Goal: Information Seeking & Learning: Understand process/instructions

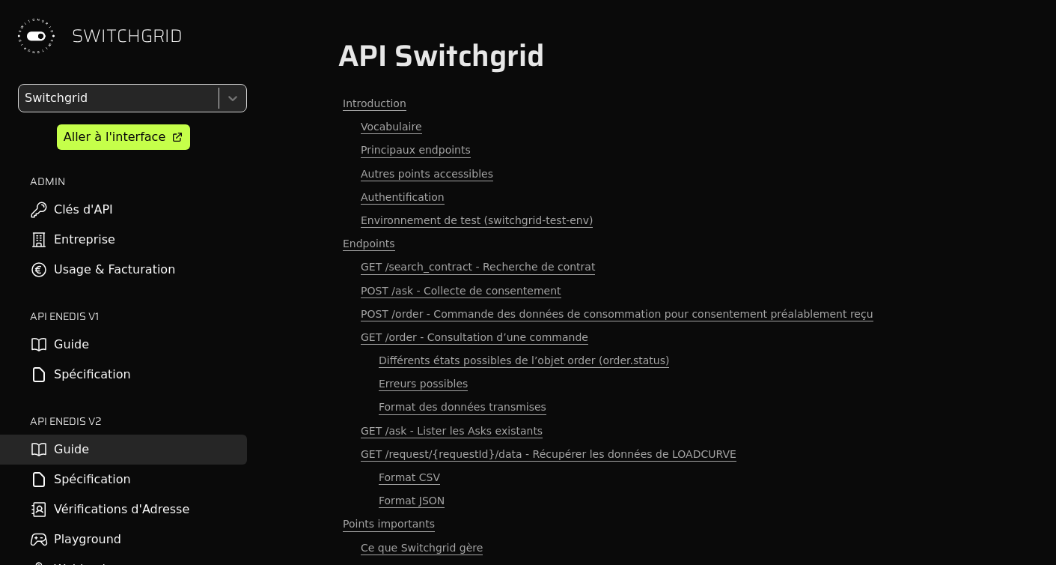
scroll to position [3555, 0]
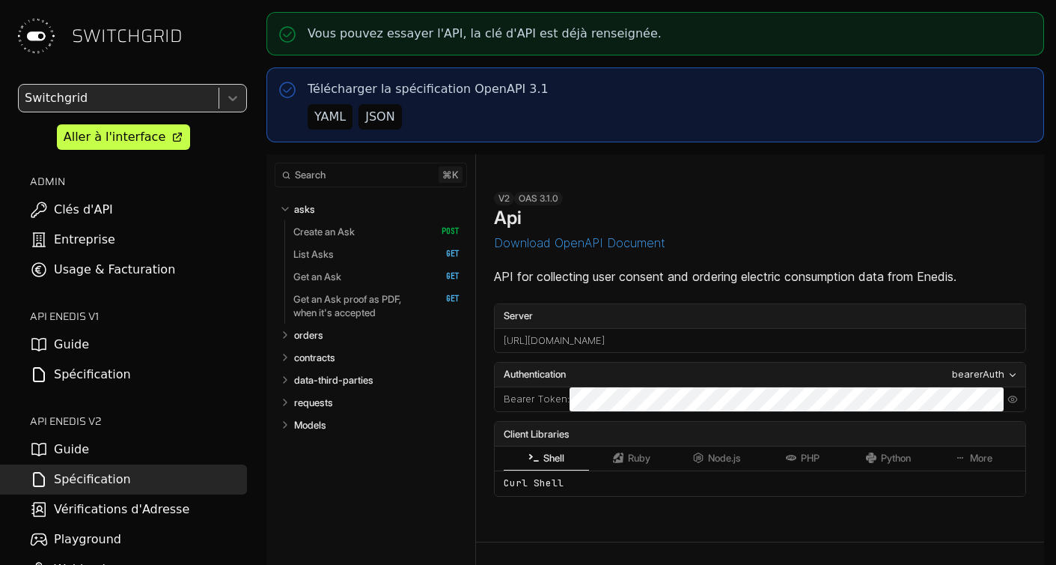
select select "**********"
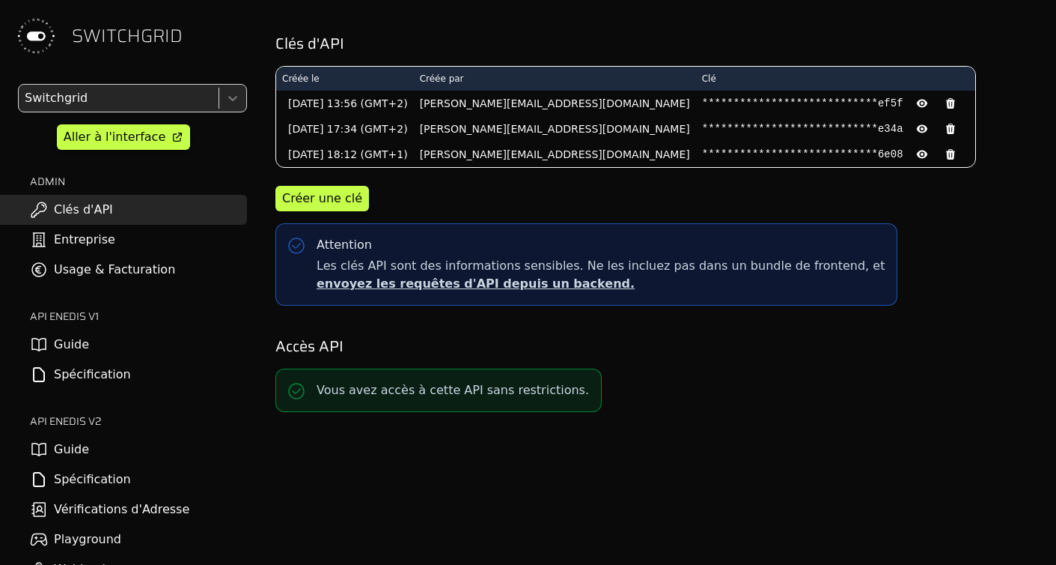
click at [130, 491] on link "Spécification" at bounding box center [123, 479] width 247 height 30
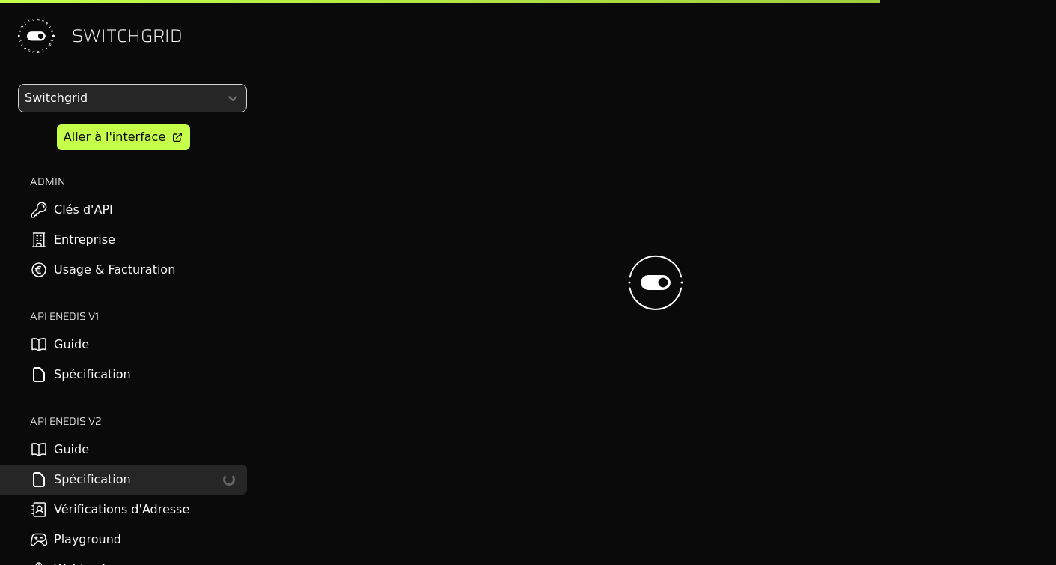
select select "**********"
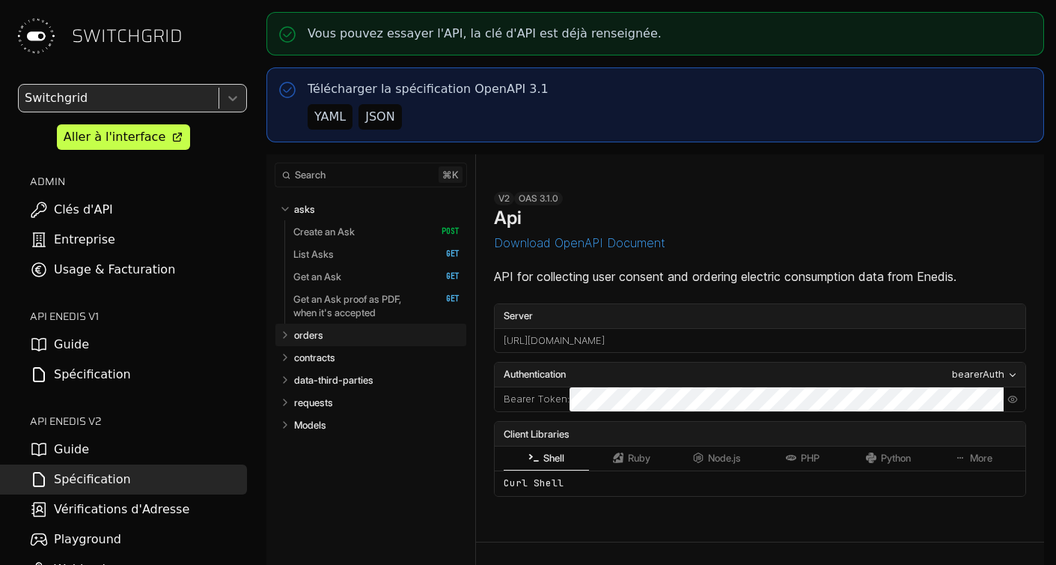
select select "**********"
click at [345, 335] on link "orders" at bounding box center [377, 334] width 166 height 22
select select "**********"
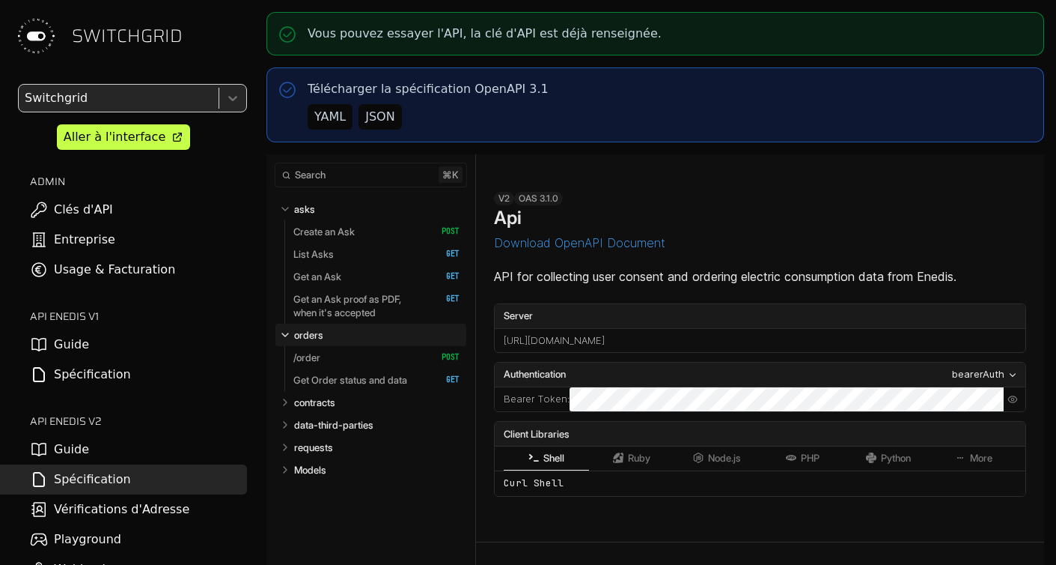
scroll to position [6030, 0]
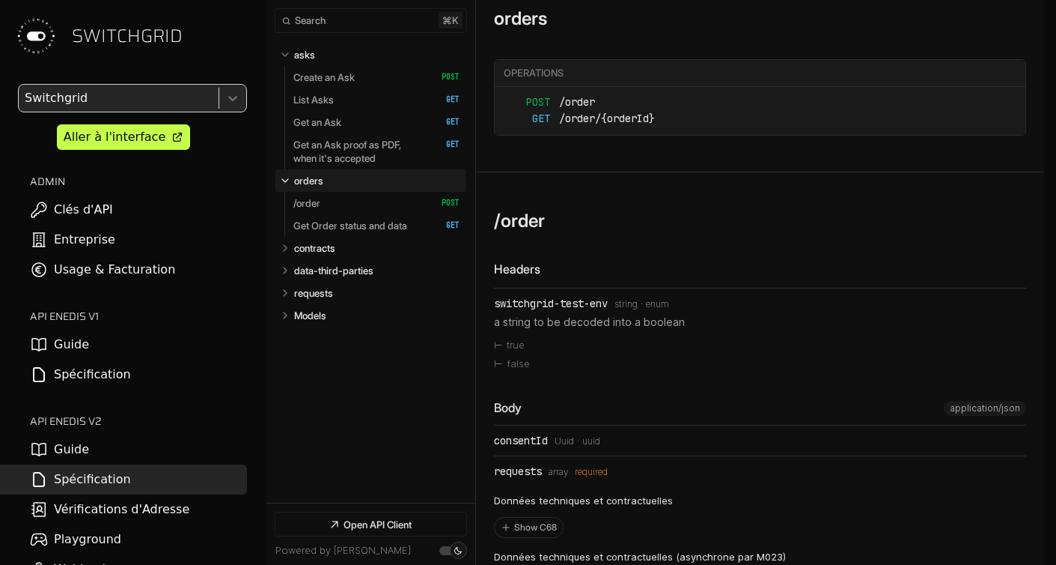
select select "**********"
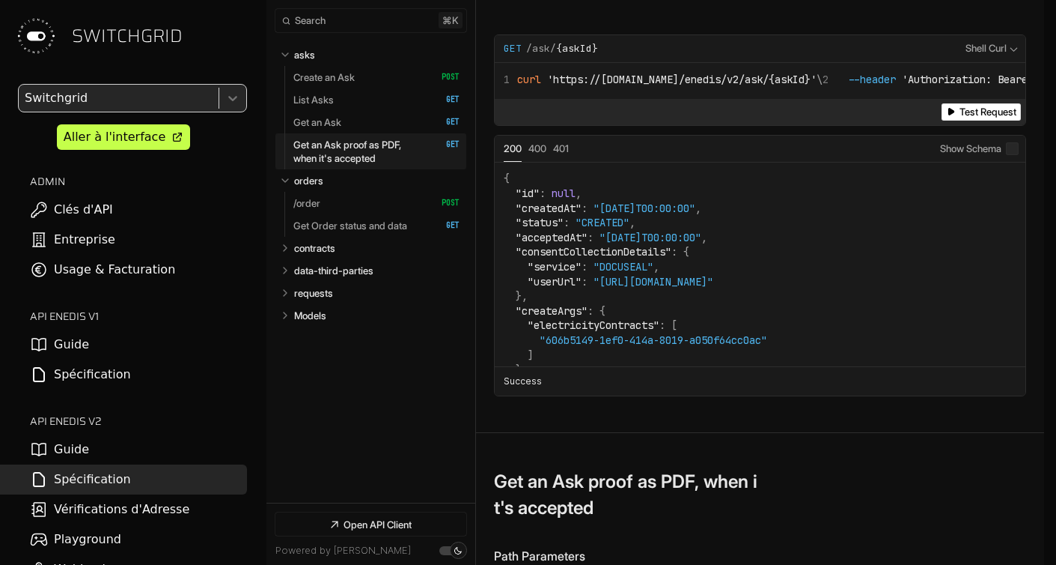
scroll to position [5780, 0]
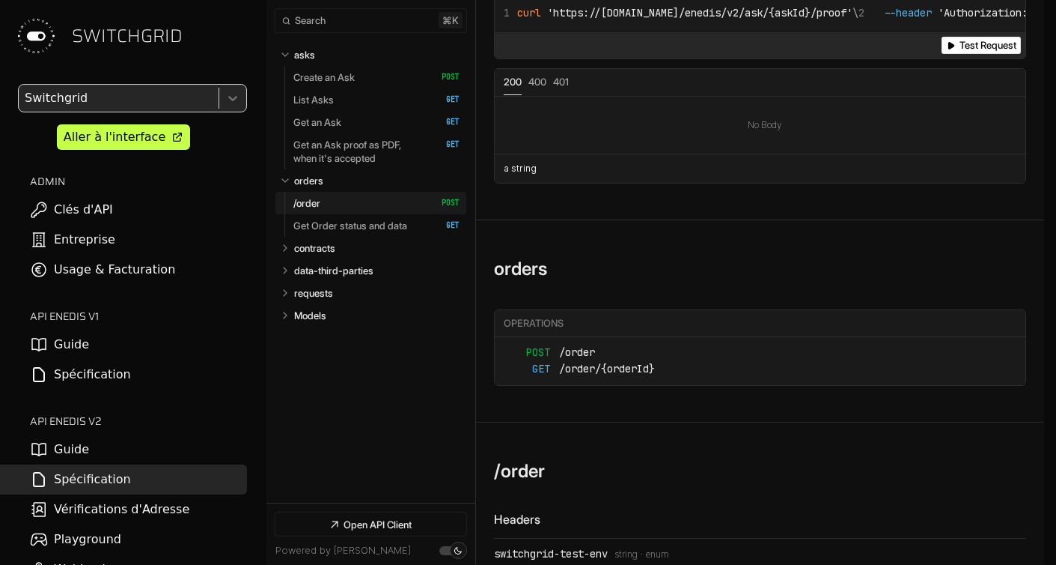
scroll to position [5499, 0]
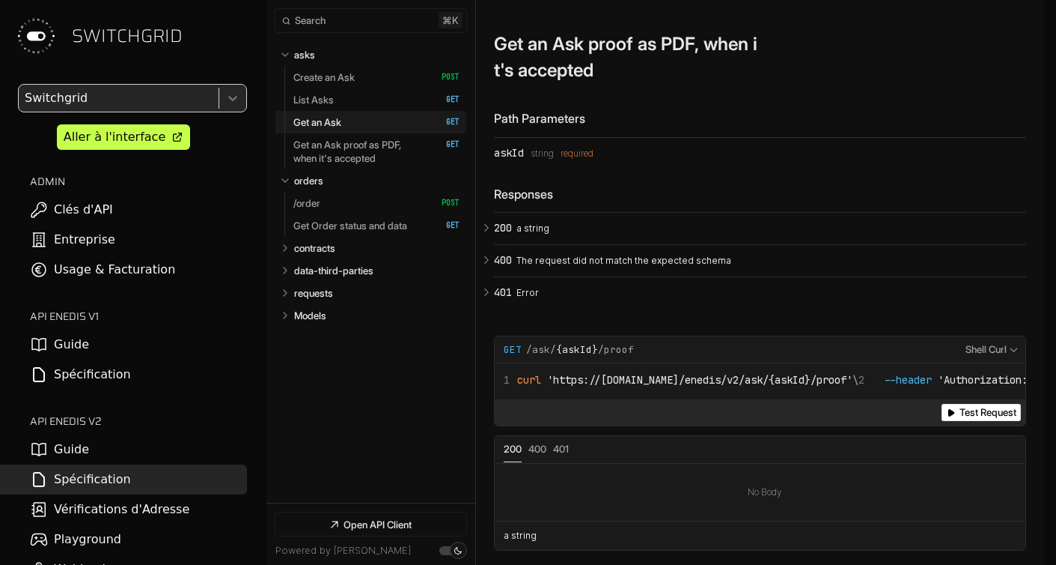
scroll to position [5408, 0]
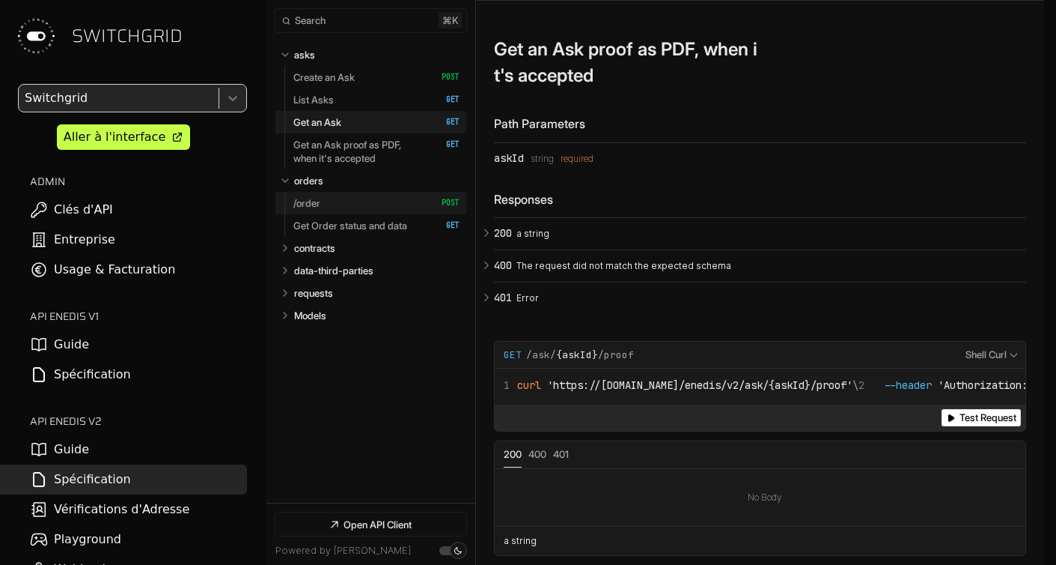
click at [355, 197] on link "/order   HTTP Method: POST" at bounding box center [377, 203] width 166 height 22
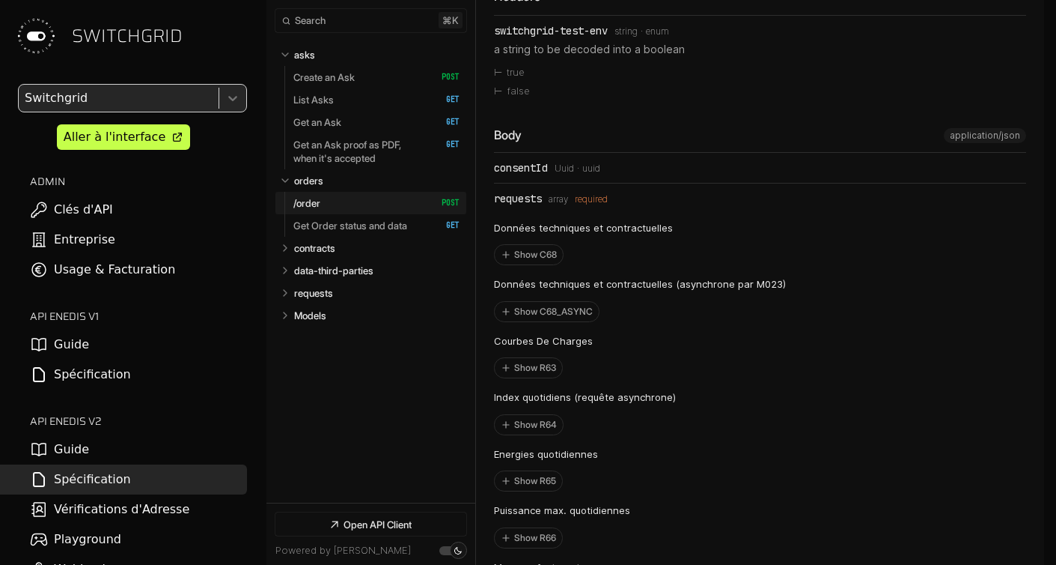
scroll to position [6306, 0]
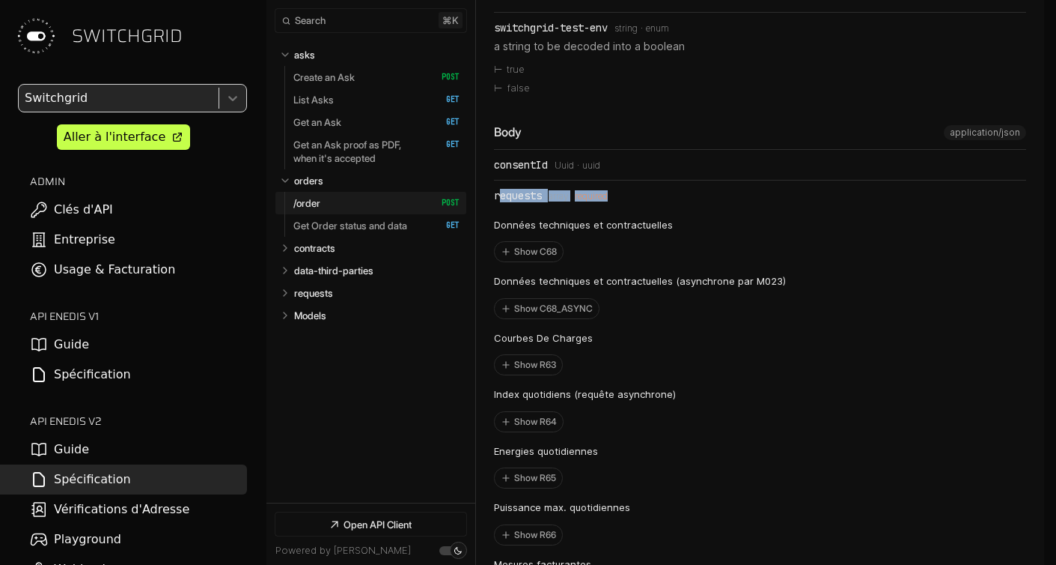
drag, startPoint x: 501, startPoint y: 219, endPoint x: 609, endPoint y: 225, distance: 107.9
click at [609, 201] on div "requests Type: array required" at bounding box center [760, 195] width 532 height 12
drag, startPoint x: 499, startPoint y: 191, endPoint x: 562, endPoint y: 191, distance: 62.9
click at [562, 171] on div "consentId Type: Uuid Format: uuid" at bounding box center [760, 165] width 532 height 12
click at [526, 171] on div "consentId" at bounding box center [521, 165] width 54 height 12
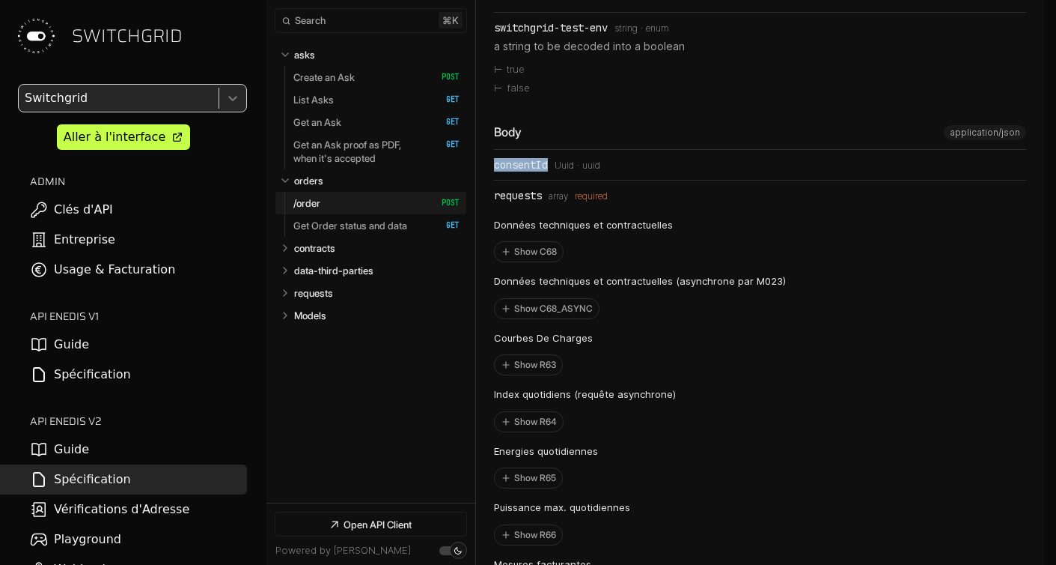
click at [526, 171] on div "consentId" at bounding box center [521, 165] width 54 height 12
click at [988, 138] on span "application/json" at bounding box center [985, 132] width 70 height 10
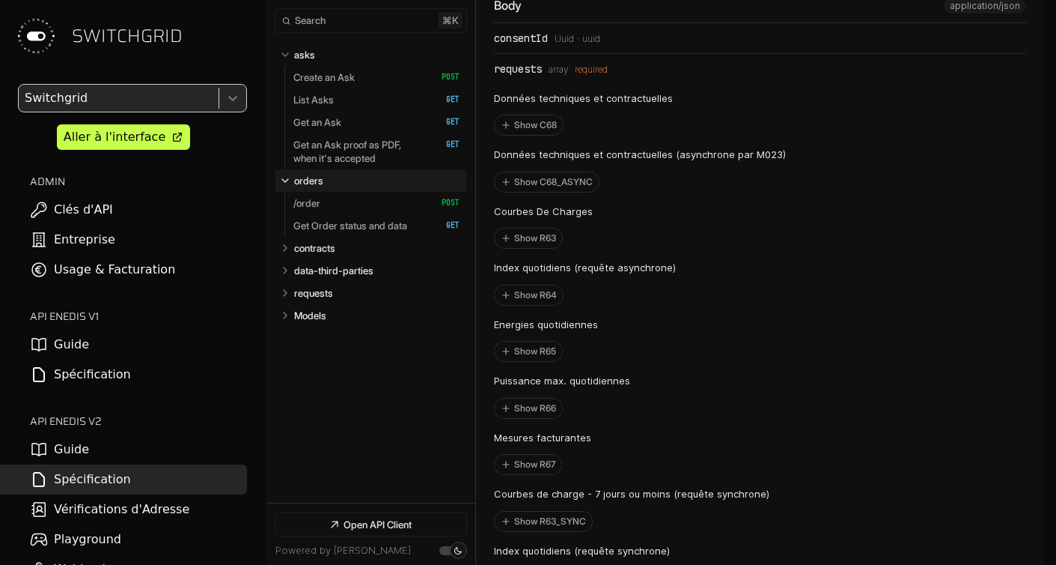
scroll to position [6435, 0]
click at [505, 21] on div "Body application/json" at bounding box center [760, 8] width 532 height 25
click at [502, 42] on div "consentId" at bounding box center [521, 36] width 54 height 12
click at [511, 73] on div "requests" at bounding box center [518, 67] width 48 height 12
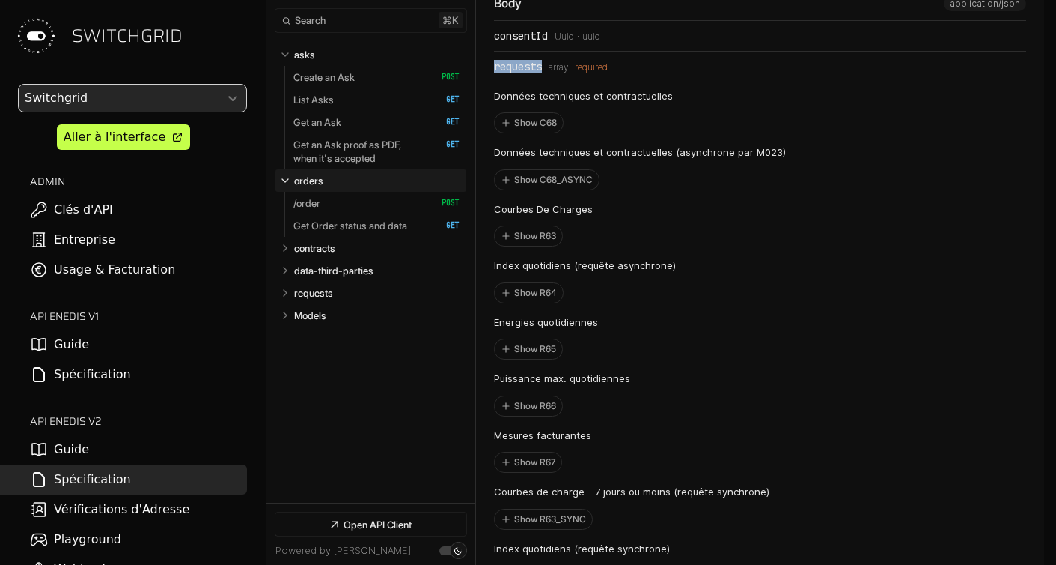
click at [511, 73] on div "requests" at bounding box center [518, 67] width 48 height 12
drag, startPoint x: 511, startPoint y: 93, endPoint x: 611, endPoint y: 94, distance: 100.3
click at [611, 73] on div "requests Type: array required" at bounding box center [760, 67] width 532 height 12
click at [608, 73] on div "required" at bounding box center [591, 67] width 33 height 10
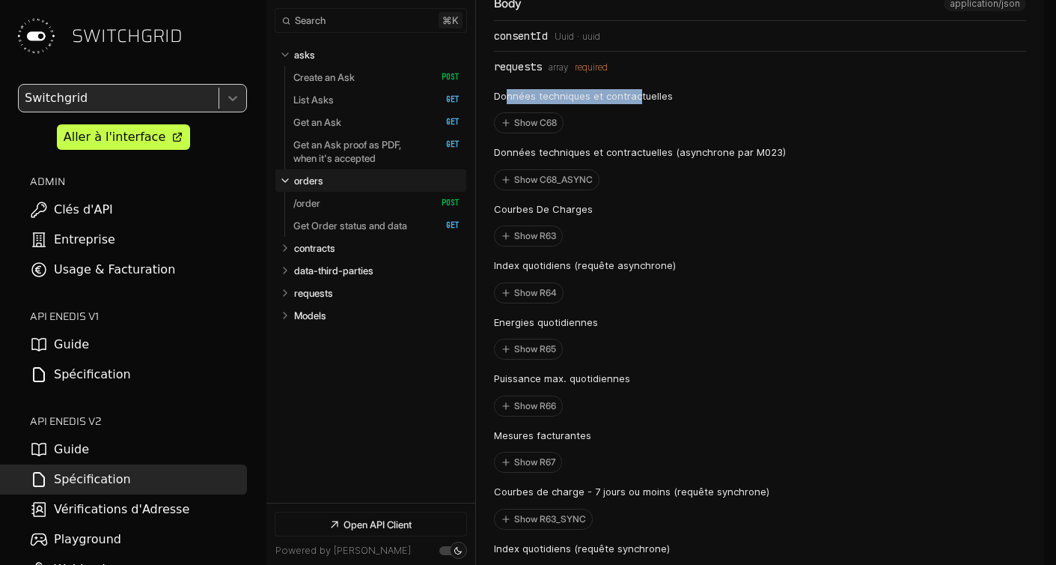
drag, startPoint x: 505, startPoint y: 124, endPoint x: 636, endPoint y: 129, distance: 131.1
click at [636, 104] on p "Données techniques et contractuelles" at bounding box center [583, 96] width 179 height 15
click at [533, 133] on button "Show C68" at bounding box center [529, 122] width 68 height 19
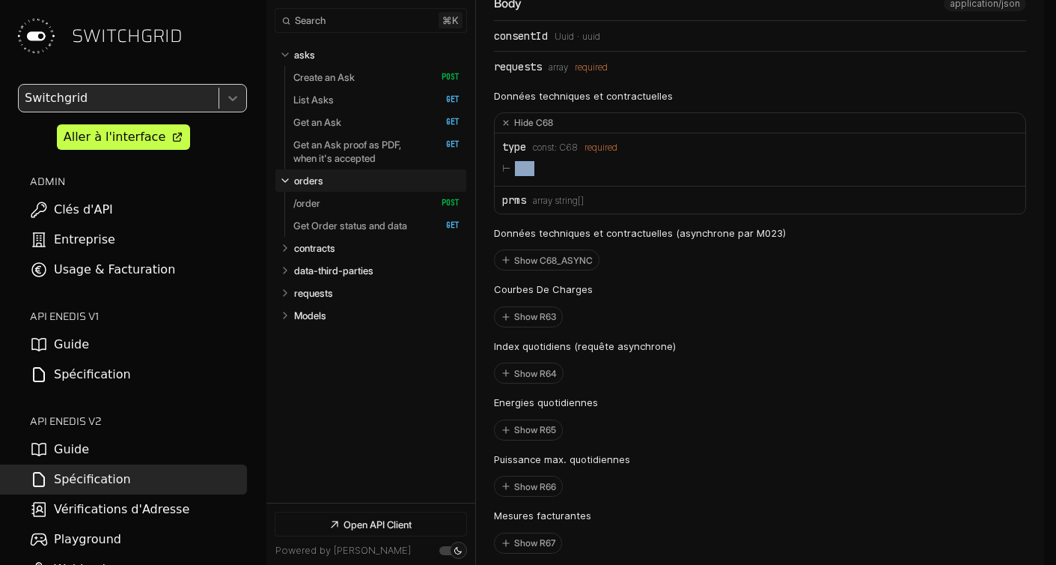
drag, startPoint x: 543, startPoint y: 201, endPoint x: 515, endPoint y: 200, distance: 27.7
click at [515, 178] on li "C68" at bounding box center [760, 168] width 516 height 19
click at [610, 213] on li "prms Type: array string[]" at bounding box center [760, 199] width 531 height 27
click at [499, 133] on button "Hide C68" at bounding box center [760, 123] width 531 height 20
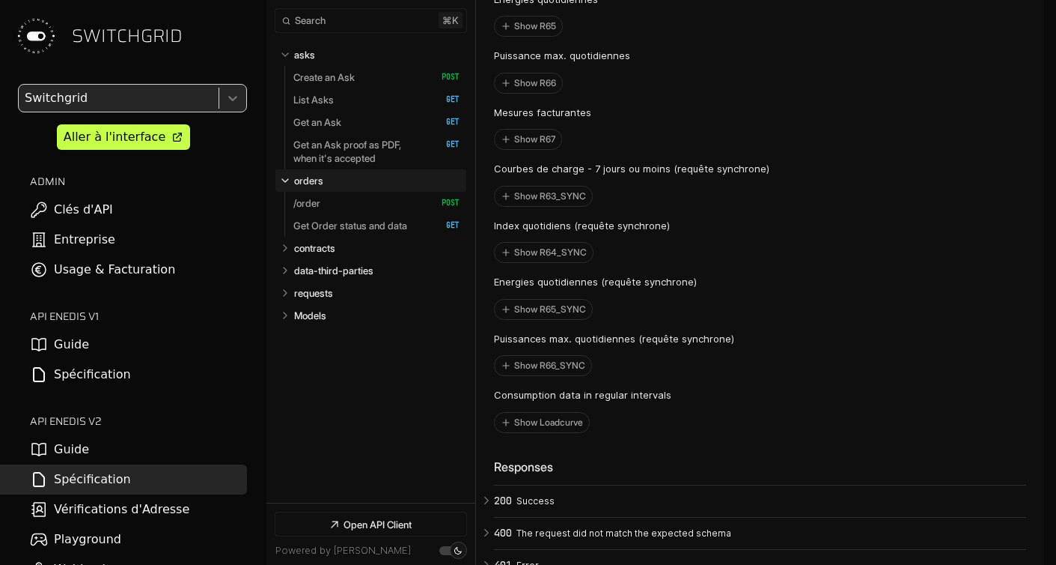
scroll to position [6760, 0]
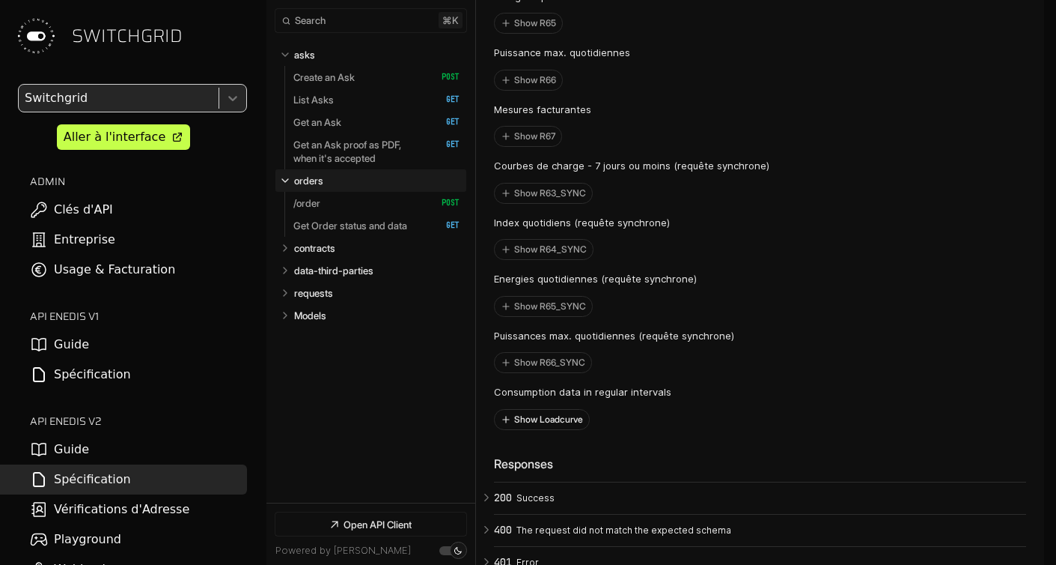
click at [538, 429] on button "Show Loadcurve" at bounding box center [542, 419] width 94 height 19
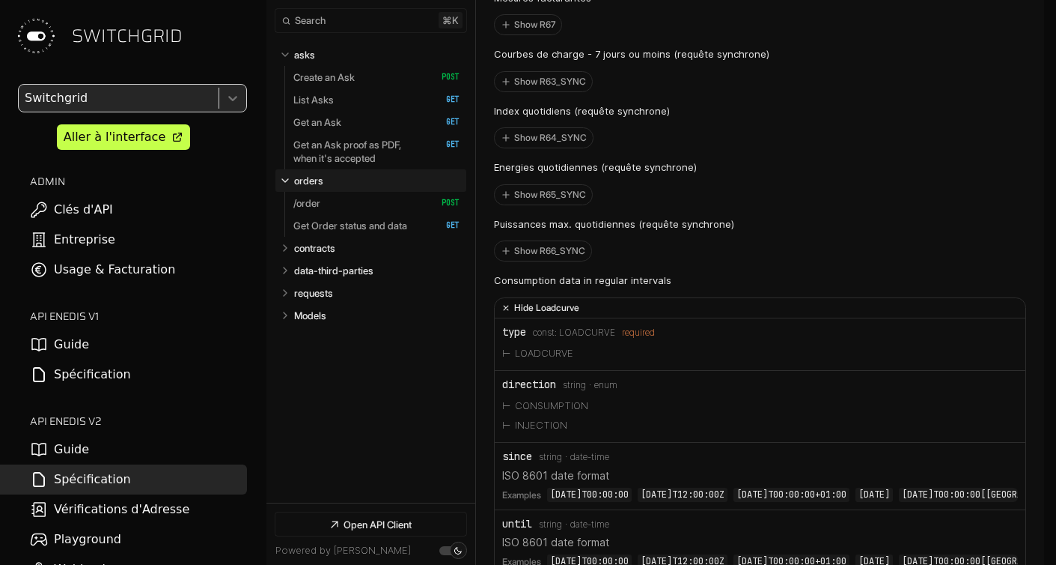
scroll to position [6870, 0]
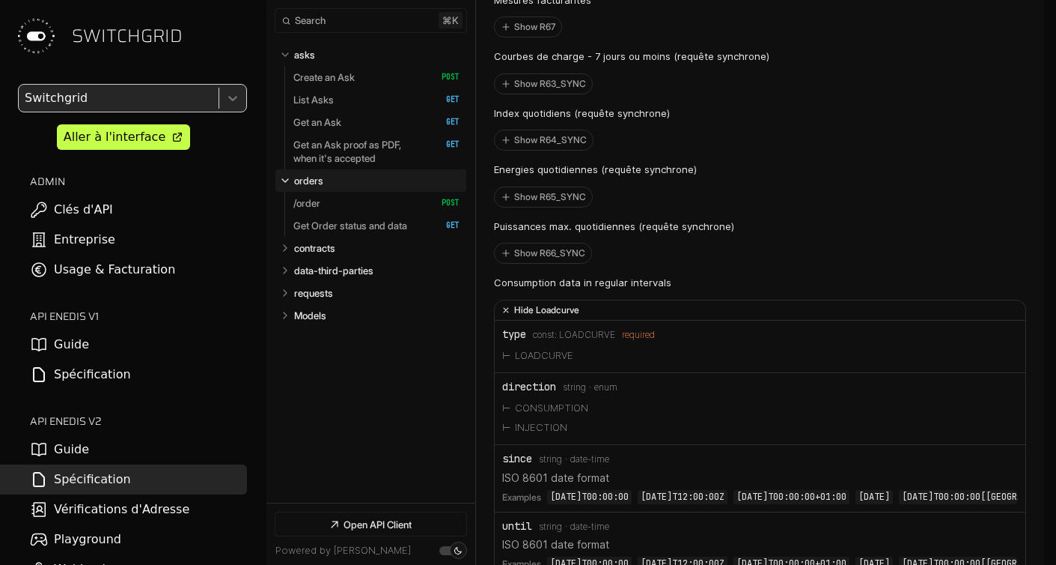
click at [506, 317] on icon "Open API Documentation for Api" at bounding box center [506, 309] width 15 height 15
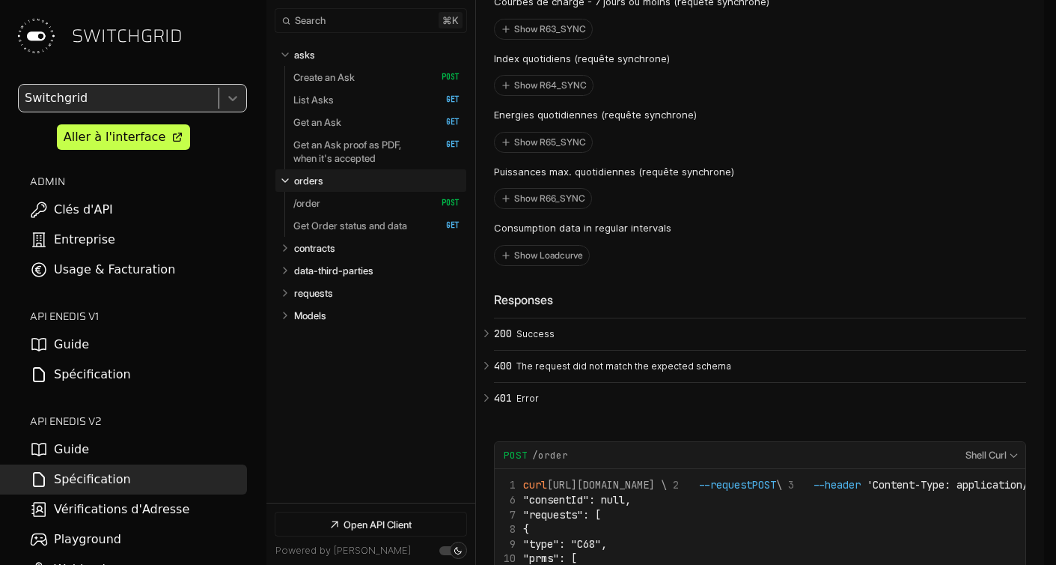
scroll to position [7022, 0]
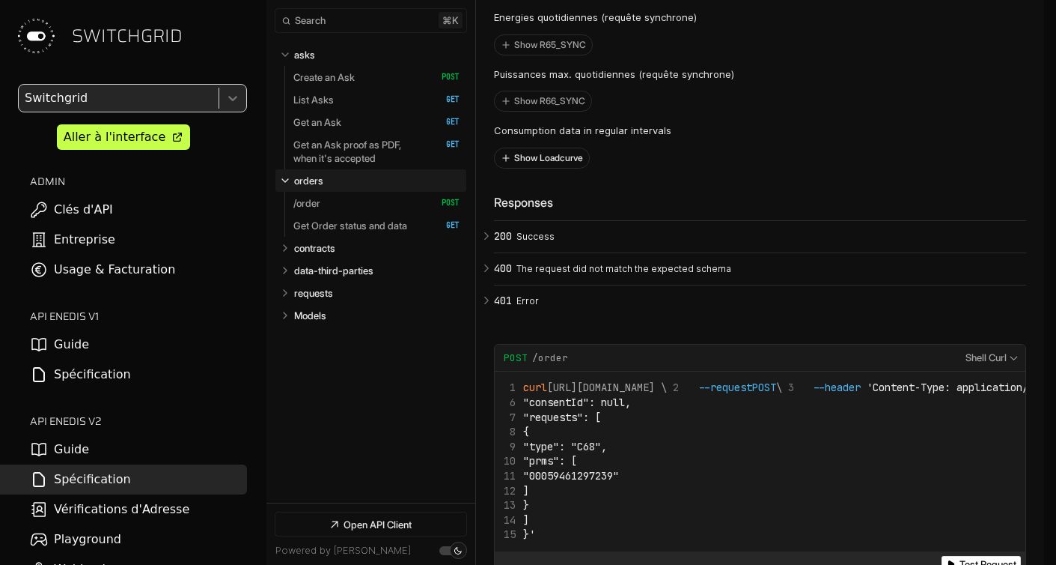
click at [535, 168] on button "Show Loadcurve" at bounding box center [542, 157] width 94 height 19
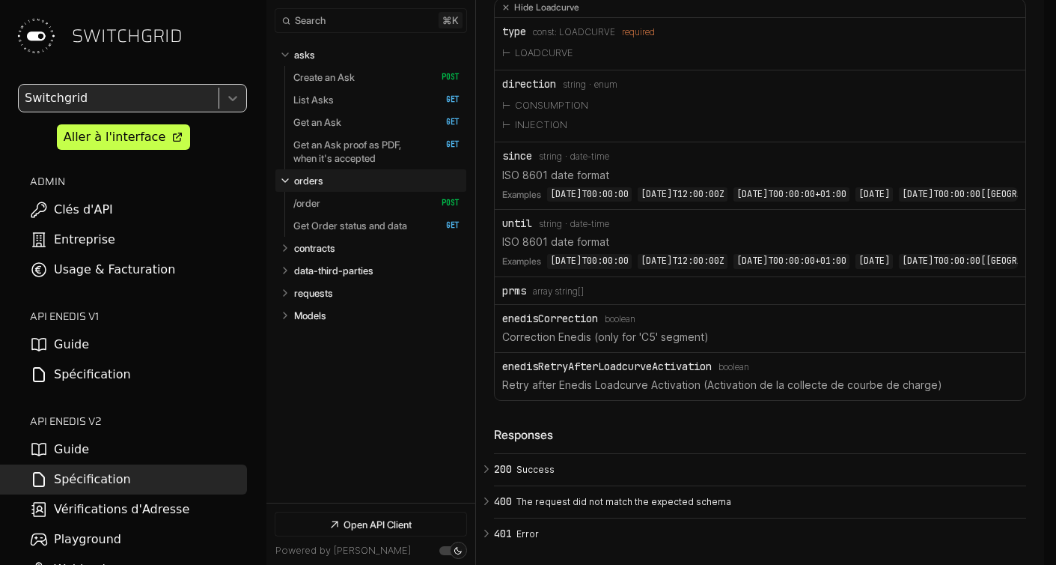
scroll to position [7232, 0]
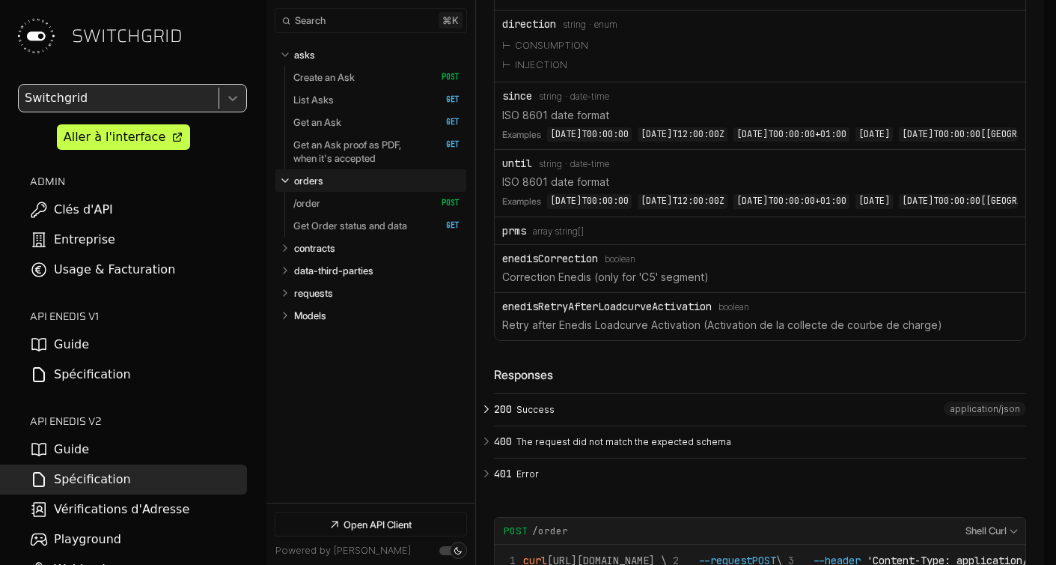
click at [533, 416] on p "Success" at bounding box center [769, 409] width 505 height 13
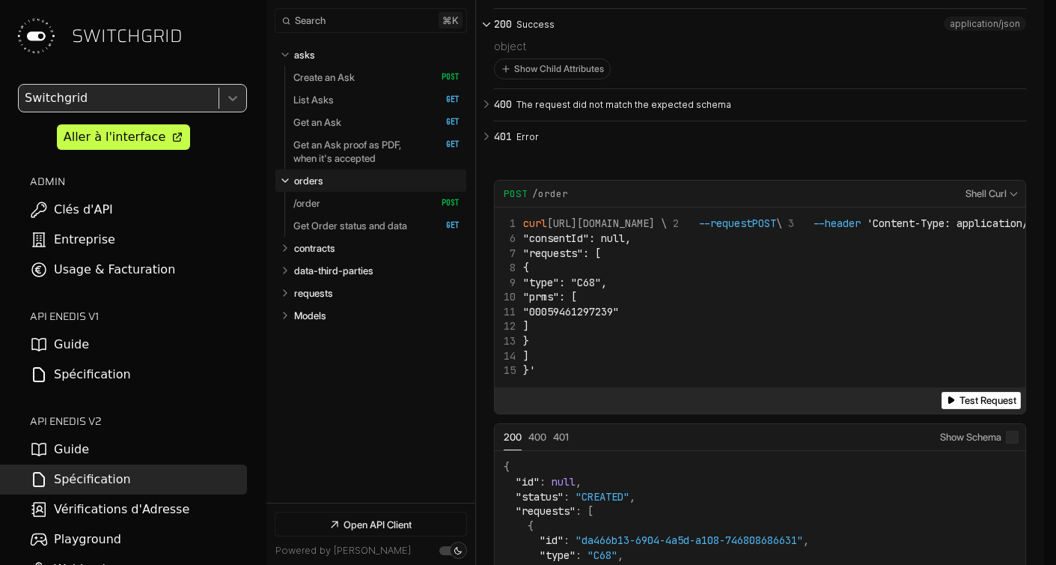
scroll to position [7571, 0]
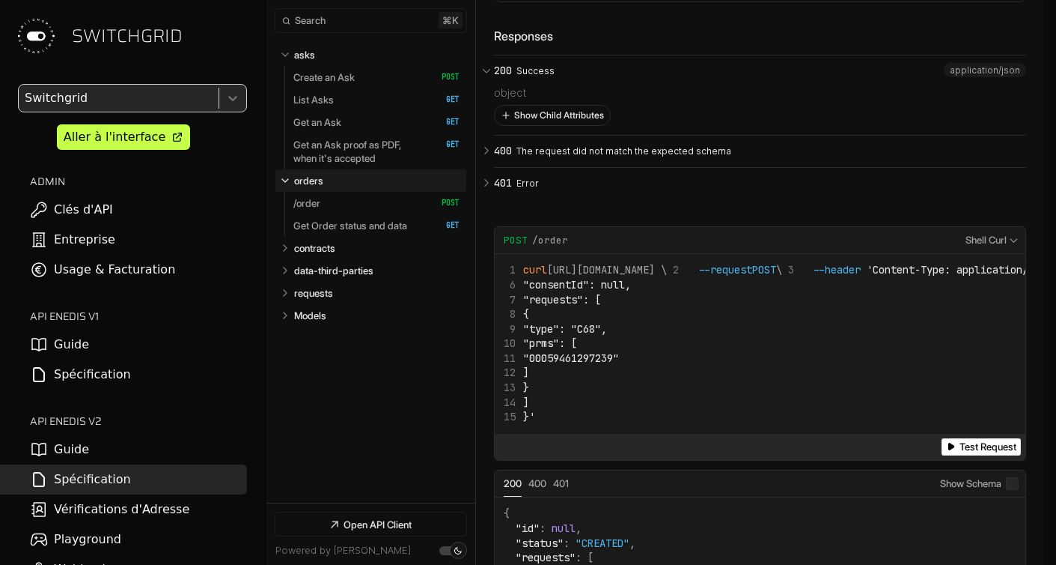
click at [547, 125] on button "Show Child Attributes" at bounding box center [552, 115] width 115 height 19
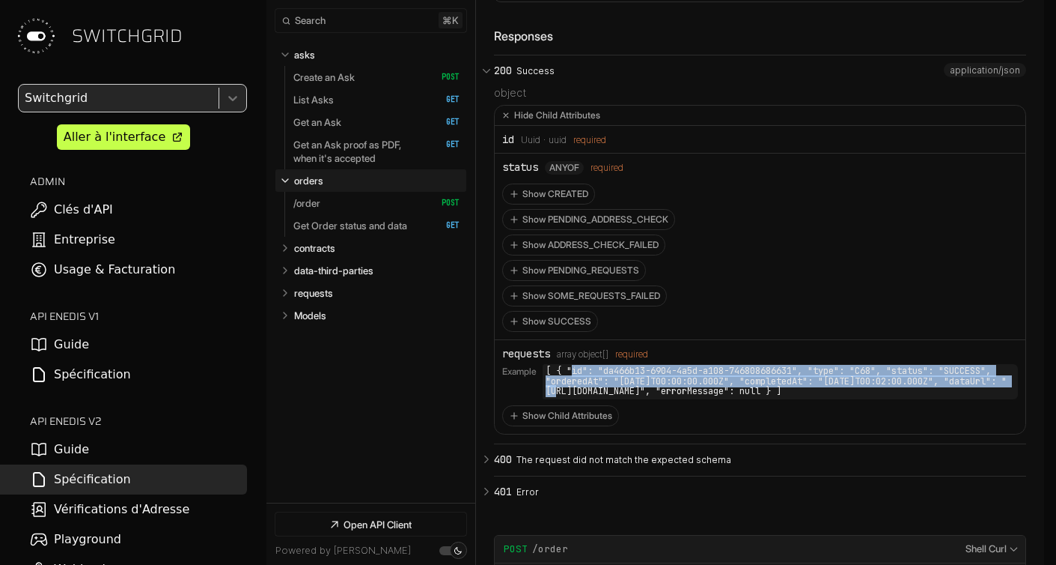
drag, startPoint x: 574, startPoint y: 404, endPoint x: 580, endPoint y: 423, distance: 19.7
click at [580, 399] on code "[ { "id": "da466b13-6904-4a5d-a108-746808686631", "type": "C68", "status": "SUC…" at bounding box center [780, 381] width 475 height 35
click at [521, 425] on button "Show Child Attributes" at bounding box center [560, 415] width 115 height 19
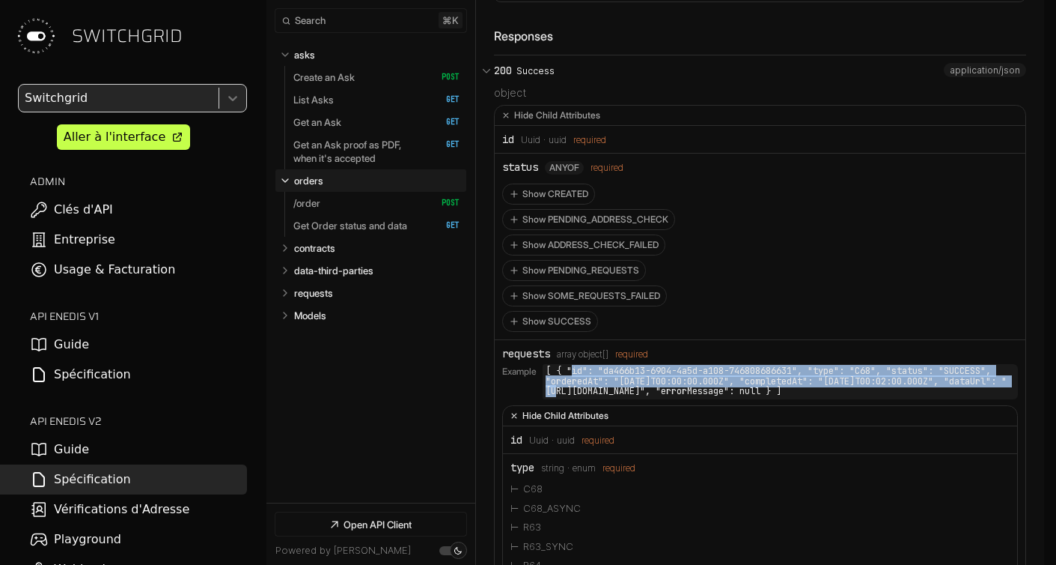
scroll to position [7710, 0]
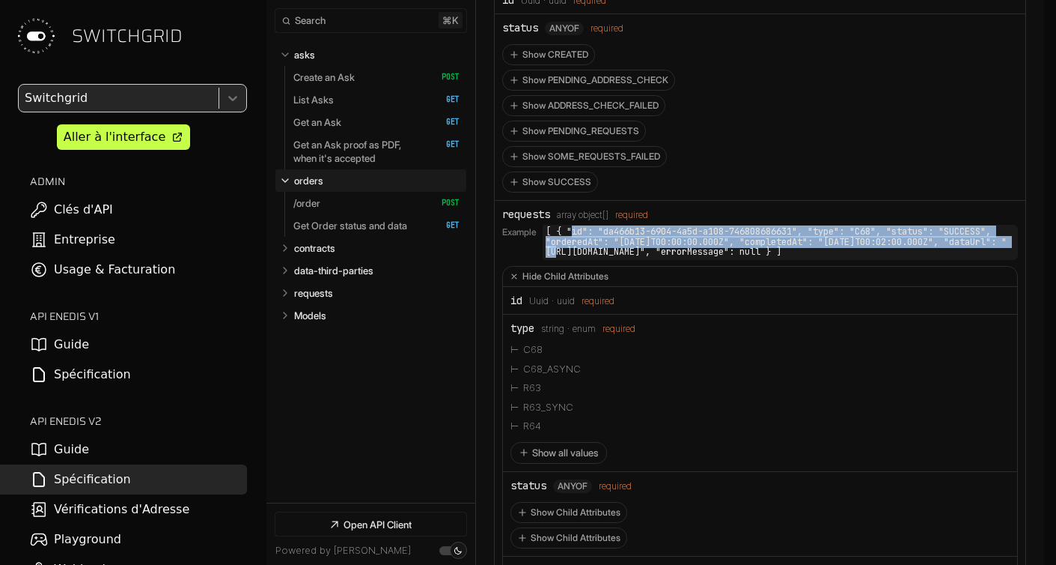
click at [612, 398] on li "R63" at bounding box center [760, 387] width 499 height 19
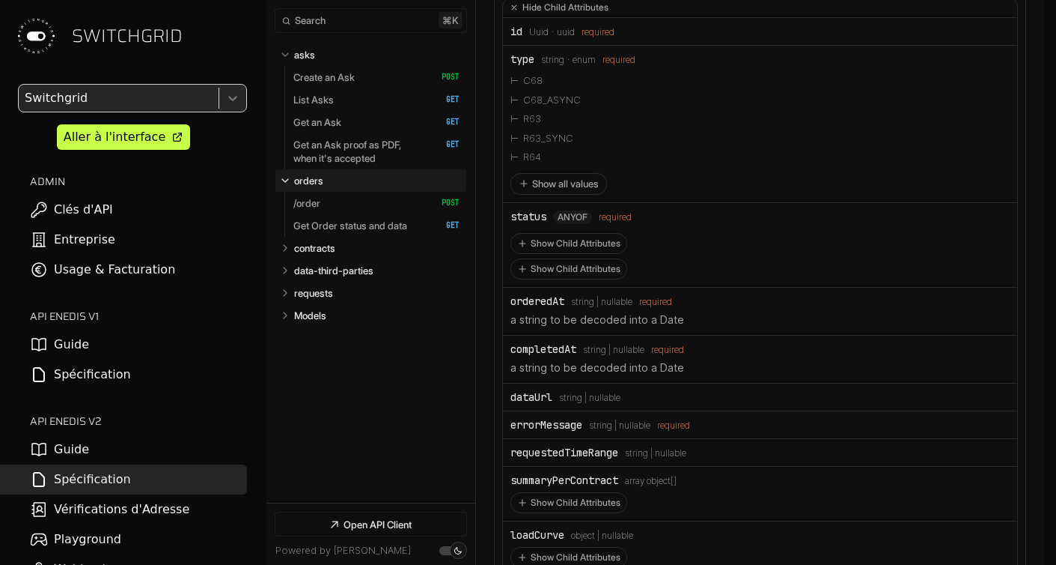
scroll to position [7976, 0]
click at [543, 198] on button "Show all values" at bounding box center [559, 187] width 97 height 22
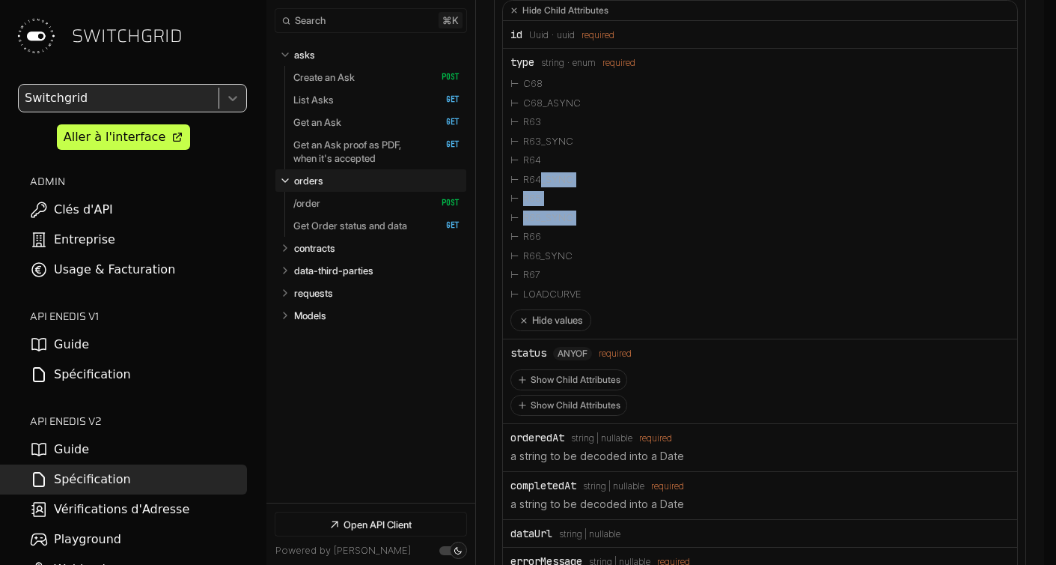
drag, startPoint x: 539, startPoint y: 211, endPoint x: 539, endPoint y: 256, distance: 44.9
click at [539, 257] on div "R64_SYNC R65 R65_SYNC R66 R66_SYNC R67 LOADCURVE" at bounding box center [760, 237] width 499 height 134
click at [538, 304] on li "LOADCURVE" at bounding box center [760, 294] width 499 height 19
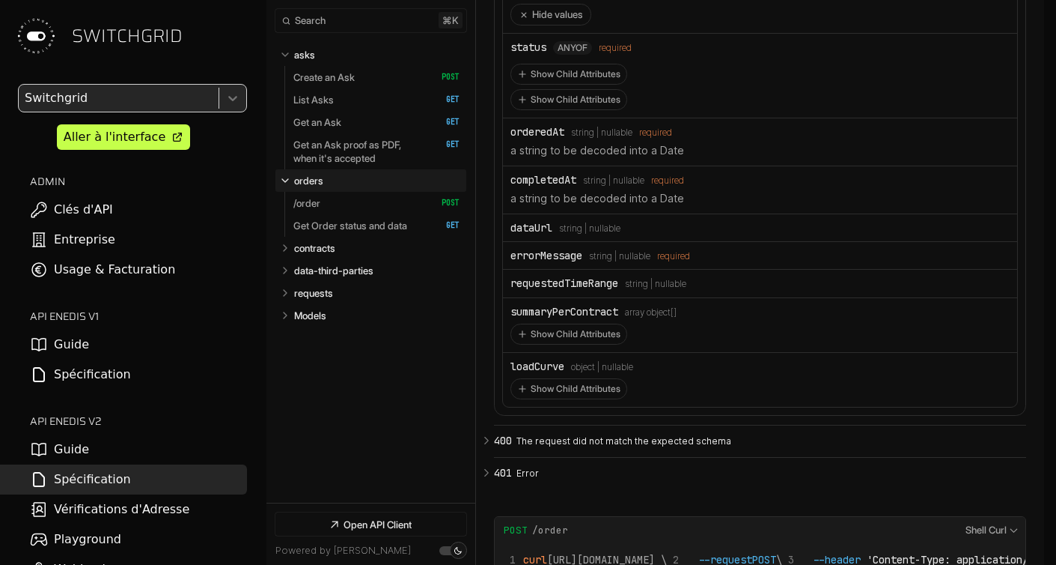
scroll to position [8419, 0]
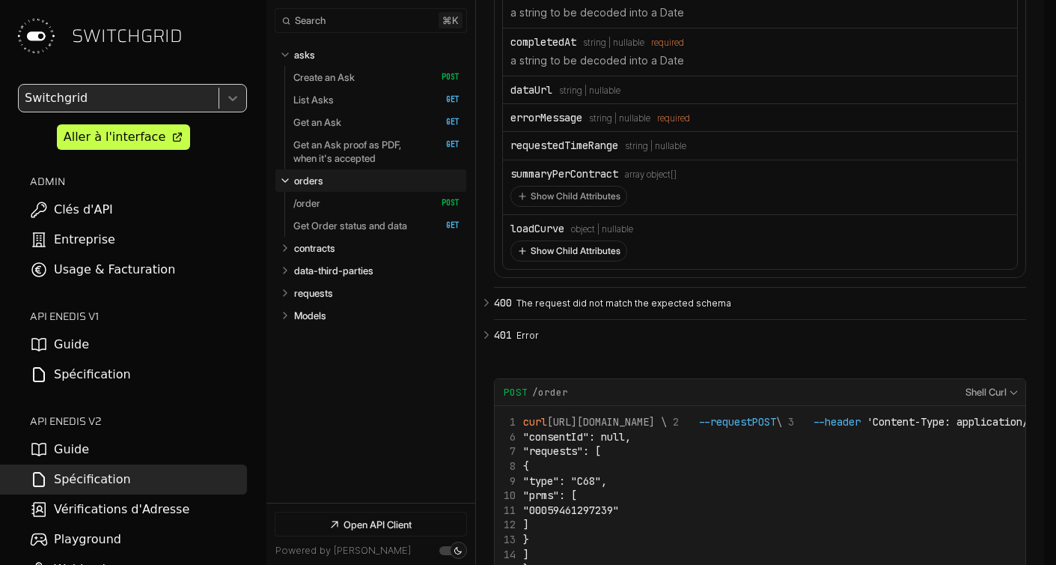
click at [574, 261] on button "Show Child Attributes" at bounding box center [568, 250] width 115 height 19
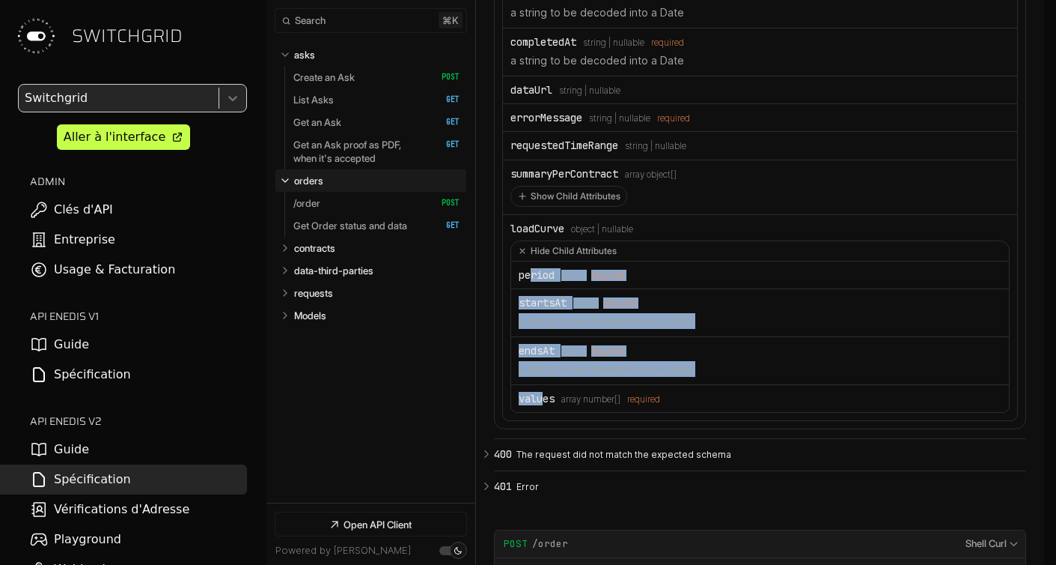
drag, startPoint x: 530, startPoint y: 298, endPoint x: 544, endPoint y: 414, distance: 116.8
click at [544, 412] on ul "period Type: string required startsAt Type: string required a string to be deco…" at bounding box center [760, 336] width 498 height 150
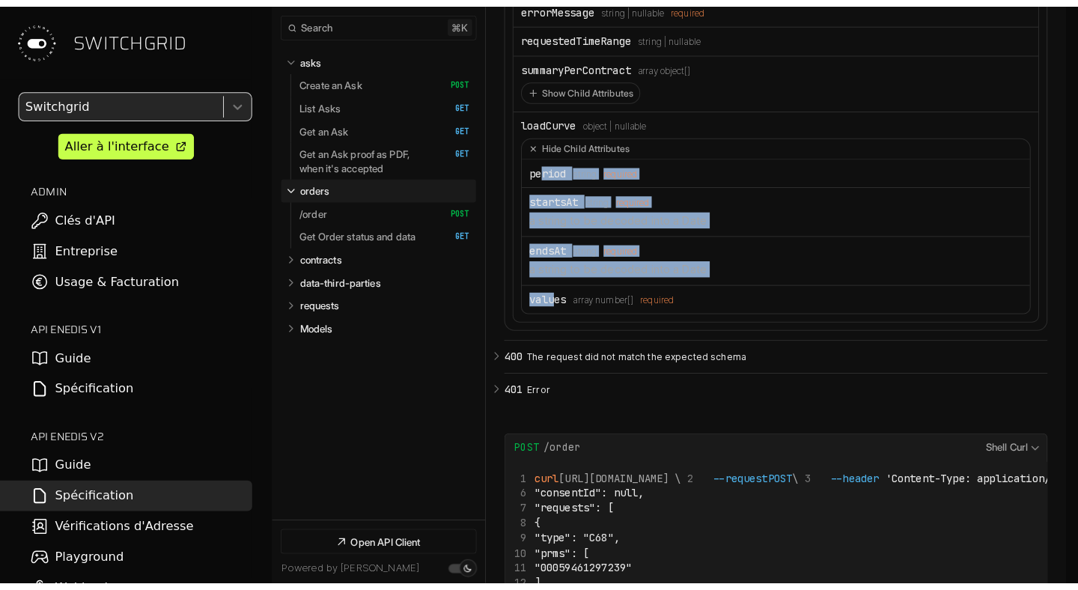
scroll to position [8669, 0]
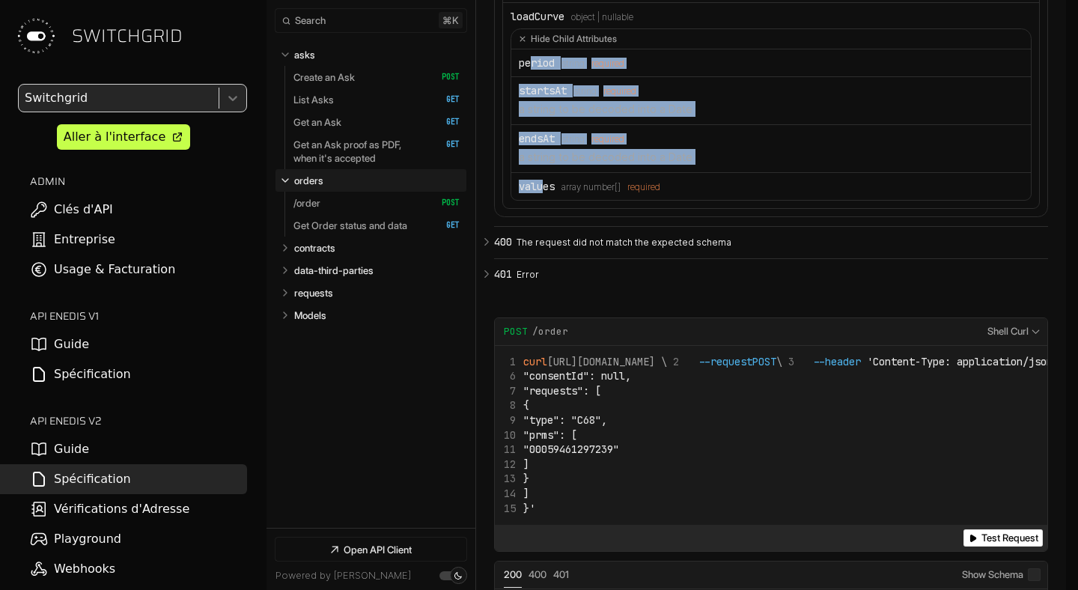
click at [140, 144] on div "Aller à l'interface" at bounding box center [115, 137] width 102 height 18
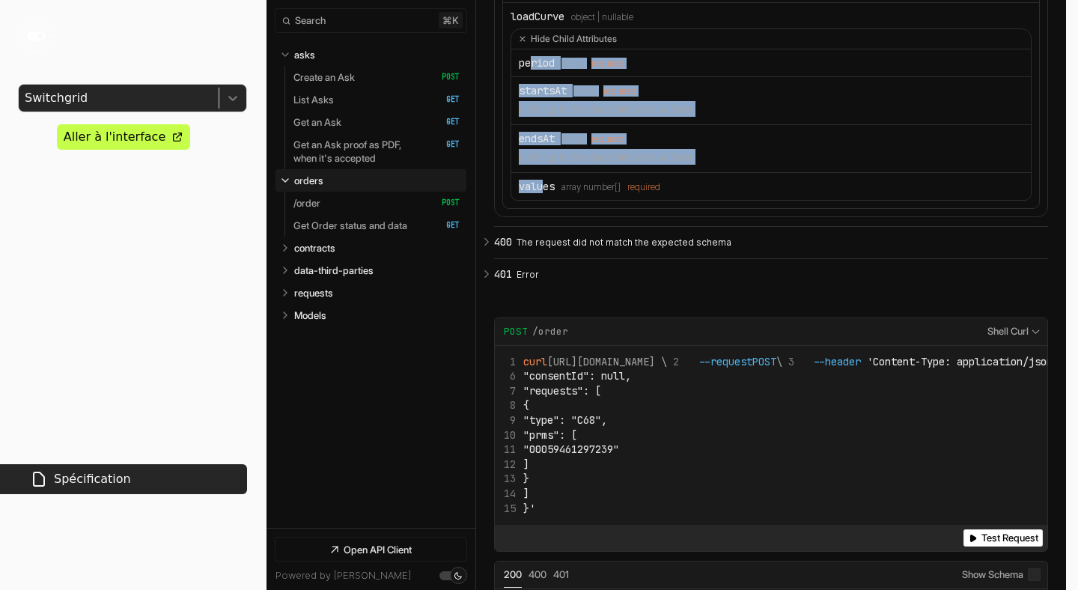
scroll to position [9259, 0]
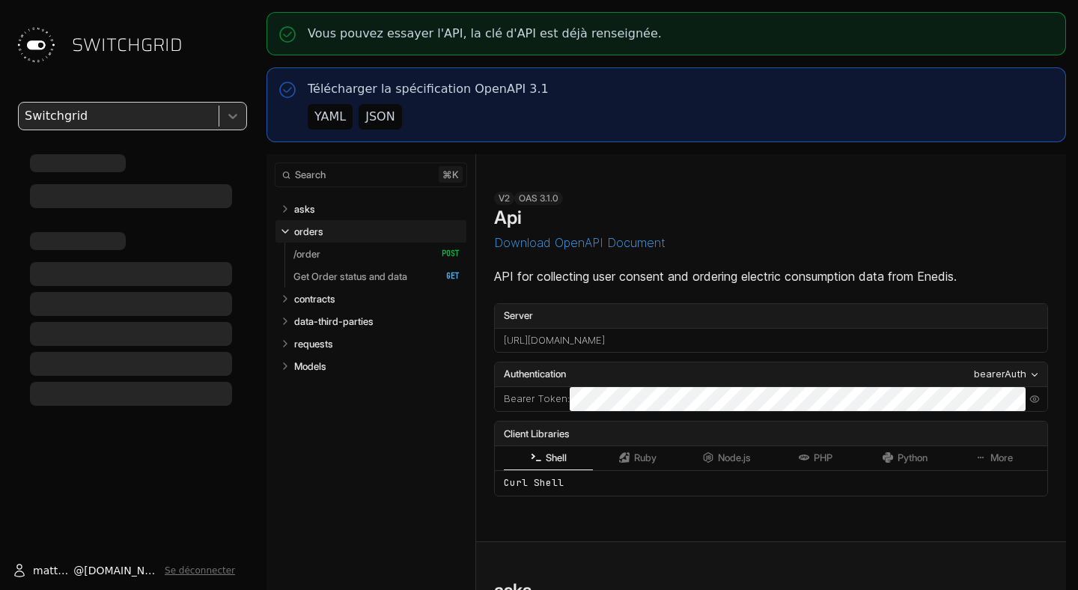
select select "**********"
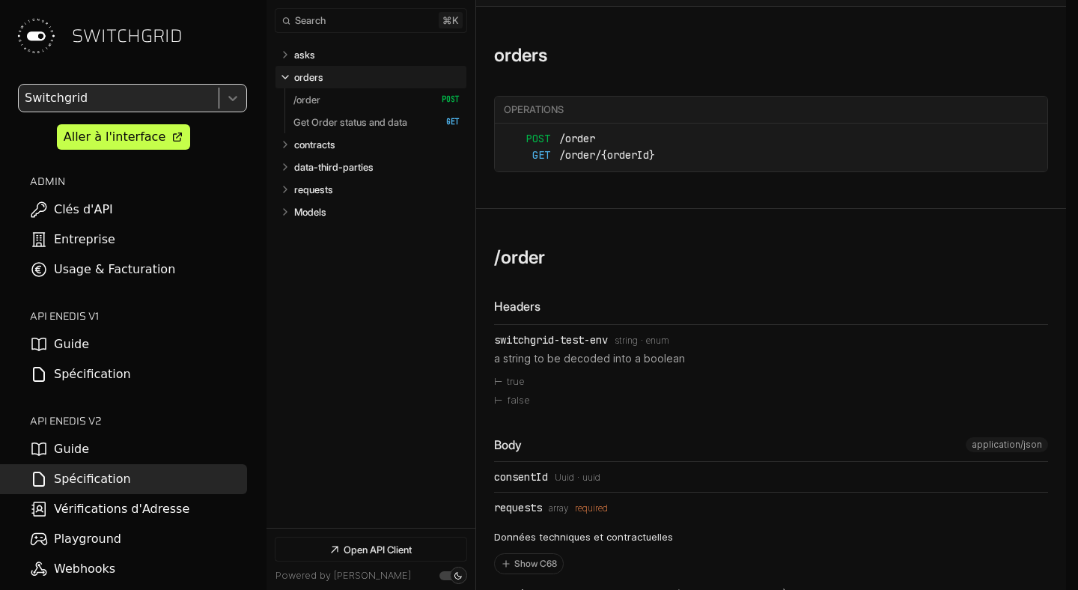
scroll to position [813, 0]
click at [338, 112] on link "Get Order status and data   HTTP Method: GET" at bounding box center [377, 122] width 166 height 22
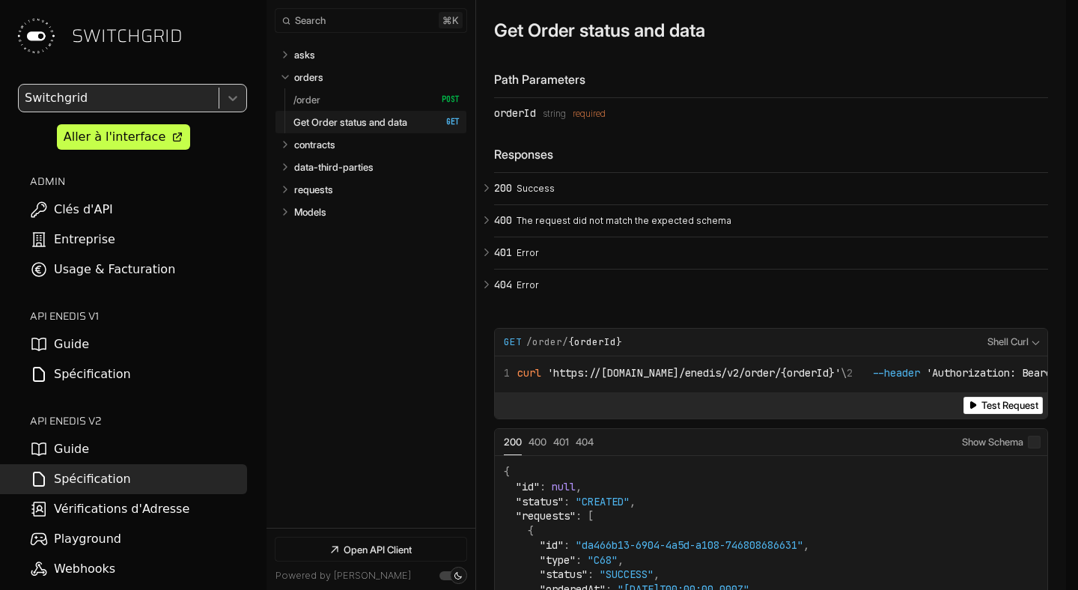
scroll to position [2766, 0]
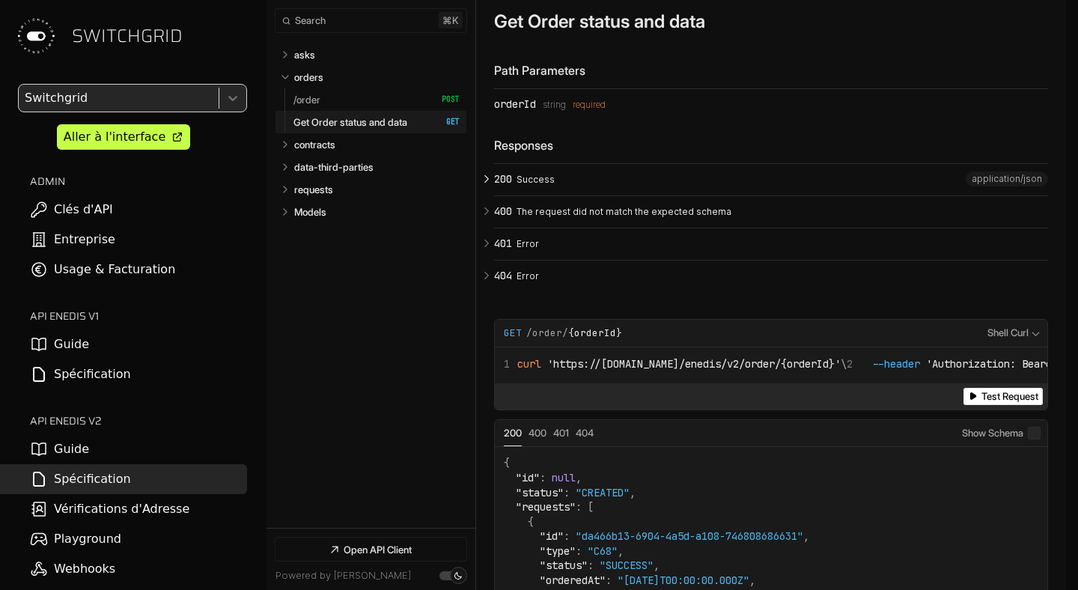
click at [527, 186] on p "Success" at bounding box center [780, 179] width 527 height 13
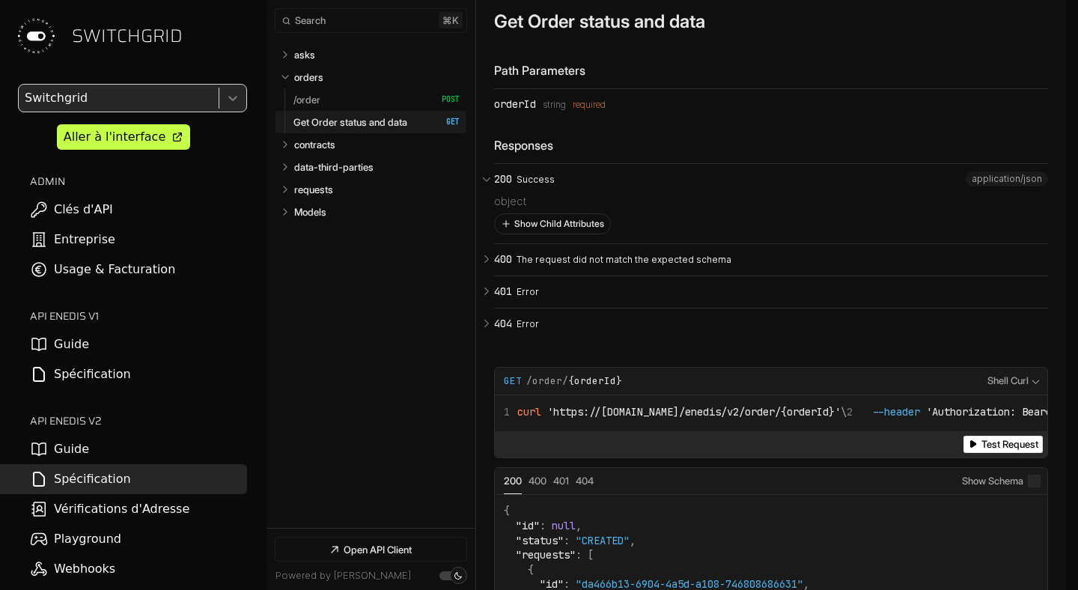
click at [525, 234] on button "Show Child Attributes" at bounding box center [552, 223] width 115 height 19
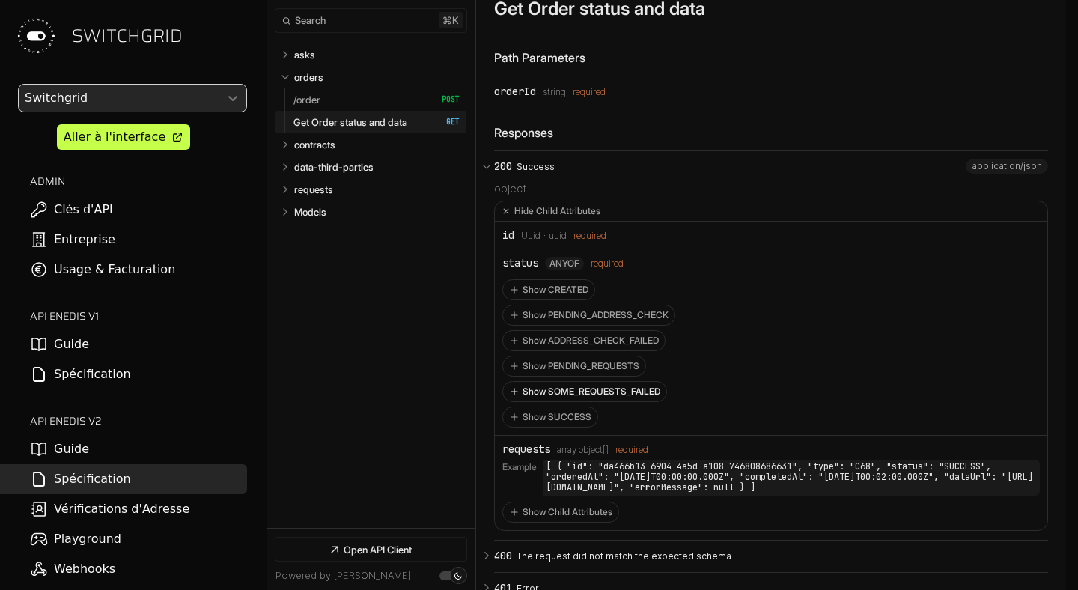
scroll to position [2778, 0]
click at [916, 480] on code "[ { "id": "da466b13-6904-4a5d-a108-746808686631", "type": "C68", "status": "SUC…" at bounding box center [791, 477] width 497 height 35
copy code "status"
click at [729, 437] on li "status anyOf required Show CREATED Show PENDING_ADDRESS_CHECK Show ADDRESS_CHEC…" at bounding box center [771, 343] width 553 height 186
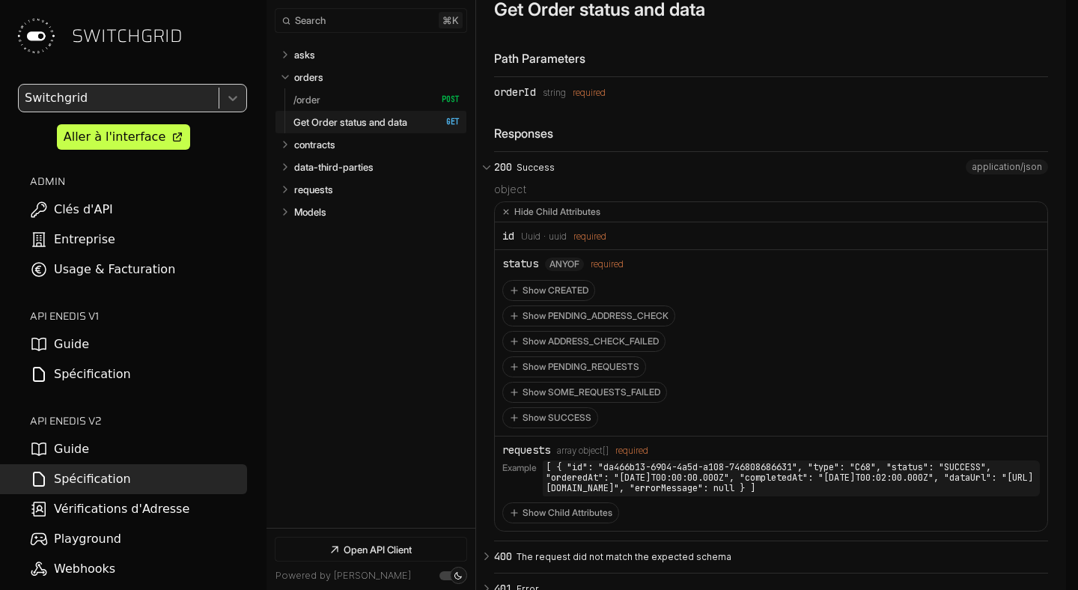
click at [520, 456] on div "requests" at bounding box center [526, 450] width 48 height 12
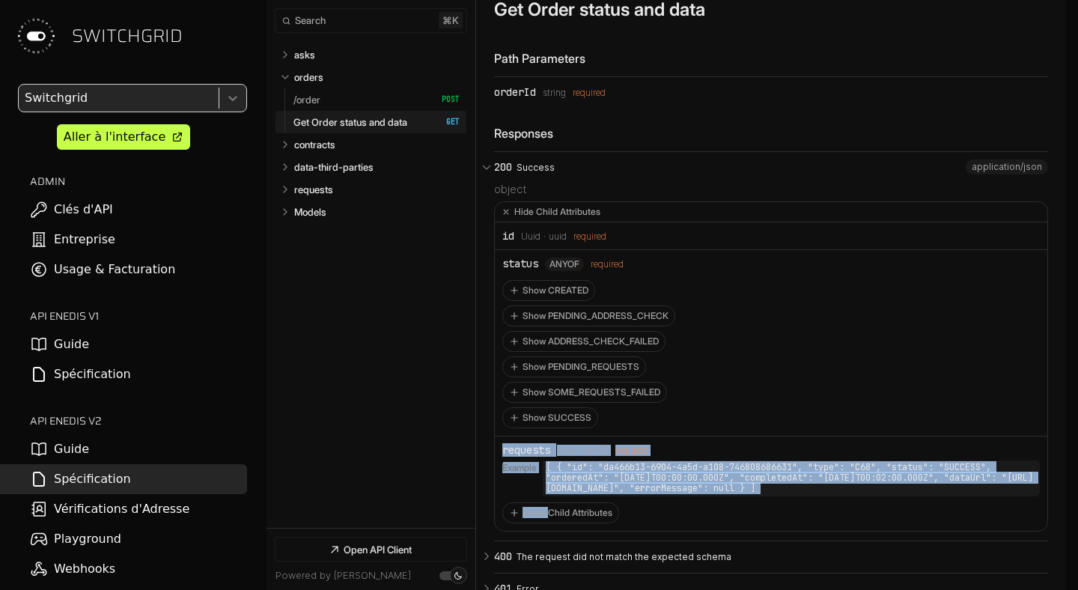
drag, startPoint x: 520, startPoint y: 464, endPoint x: 860, endPoint y: 511, distance: 342.4
click at [860, 511] on li "requests Type: array object[] required Example [ { "id": "da466b13-6904-4a5d-a1…" at bounding box center [771, 484] width 553 height 94
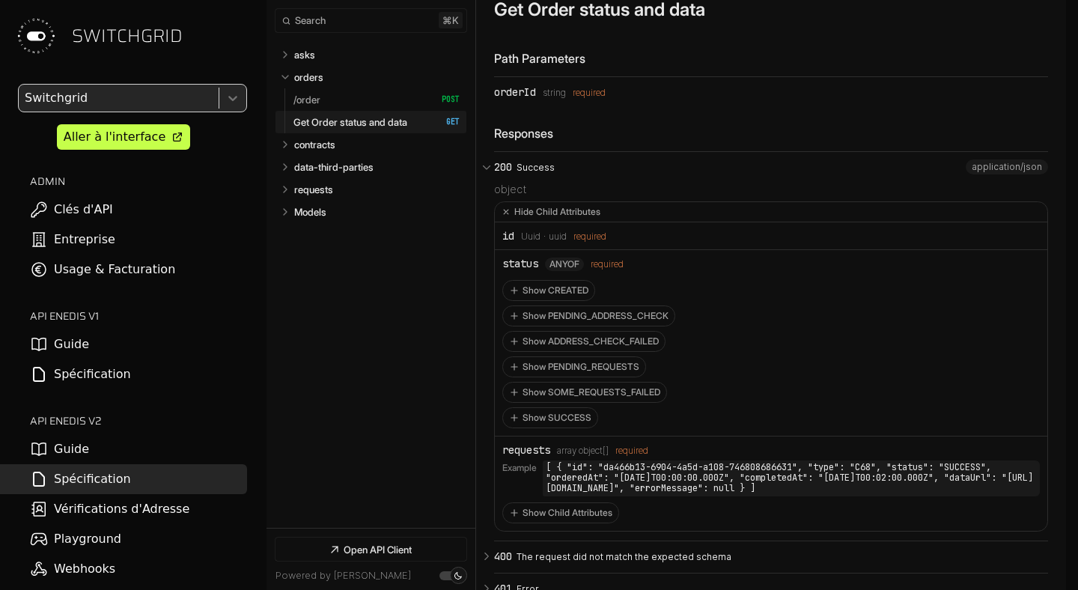
click at [977, 496] on code "[ { "id": "da466b13-6904-4a5d-a108-746808686631", "type": "C68", "status": "SUC…" at bounding box center [791, 477] width 497 height 35
click at [323, 187] on p "requests" at bounding box center [313, 189] width 39 height 13
select select "**********"
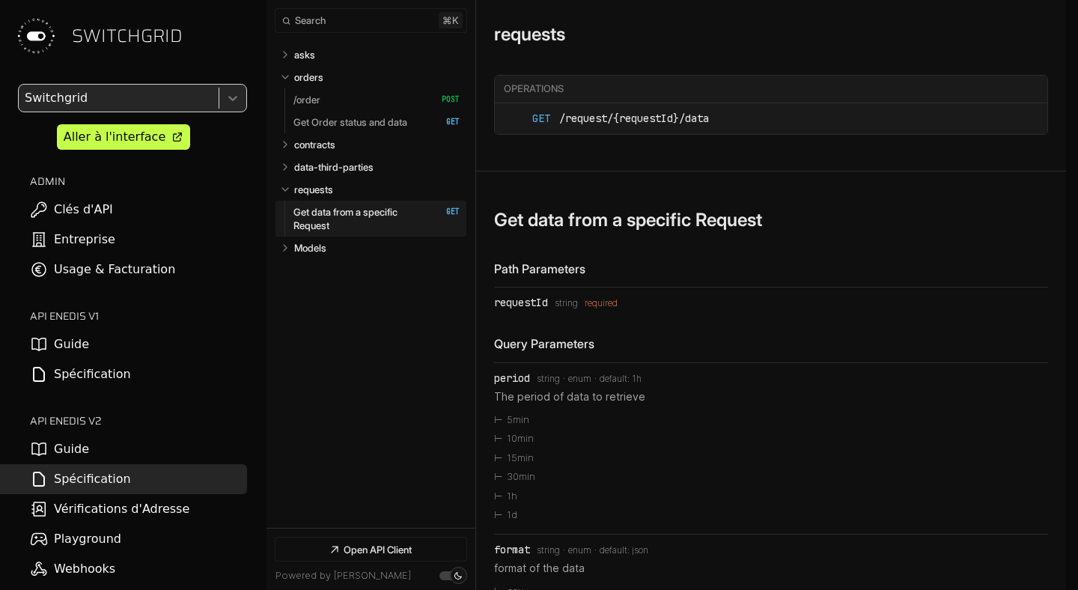
click at [330, 205] on p "Get data from a specific Request" at bounding box center [360, 218] width 133 height 27
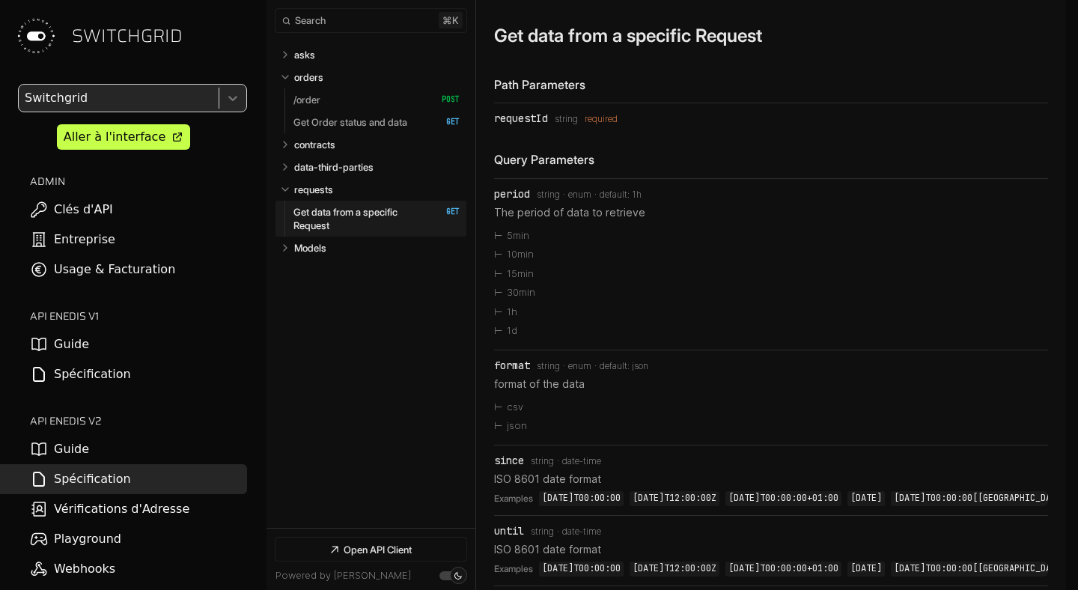
click at [521, 124] on div "requestId" at bounding box center [521, 118] width 54 height 12
copy div "requestId"
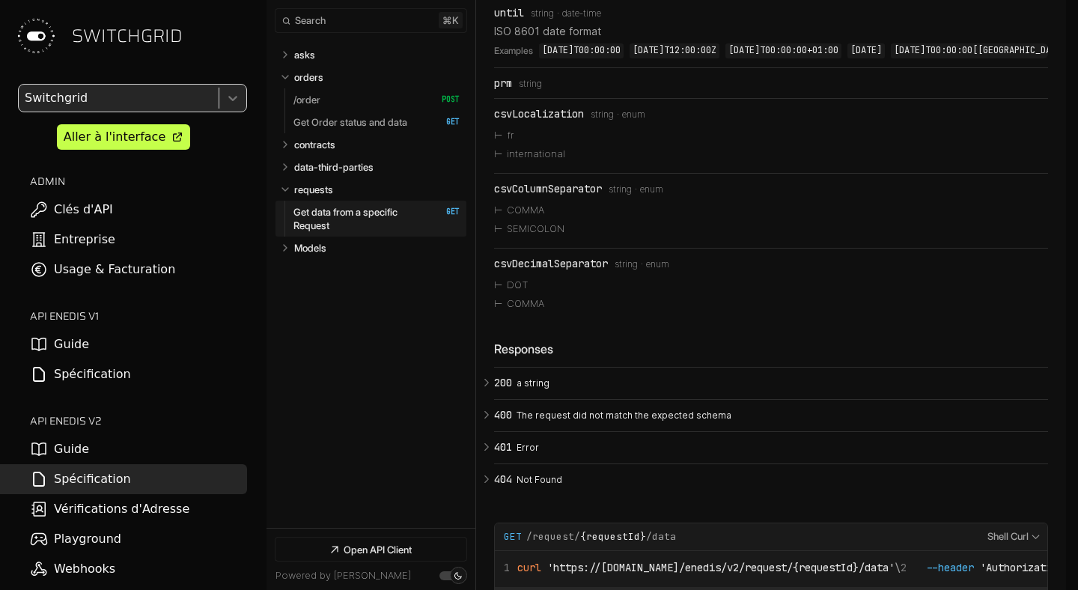
scroll to position [5083, 0]
